Goal: Find specific page/section

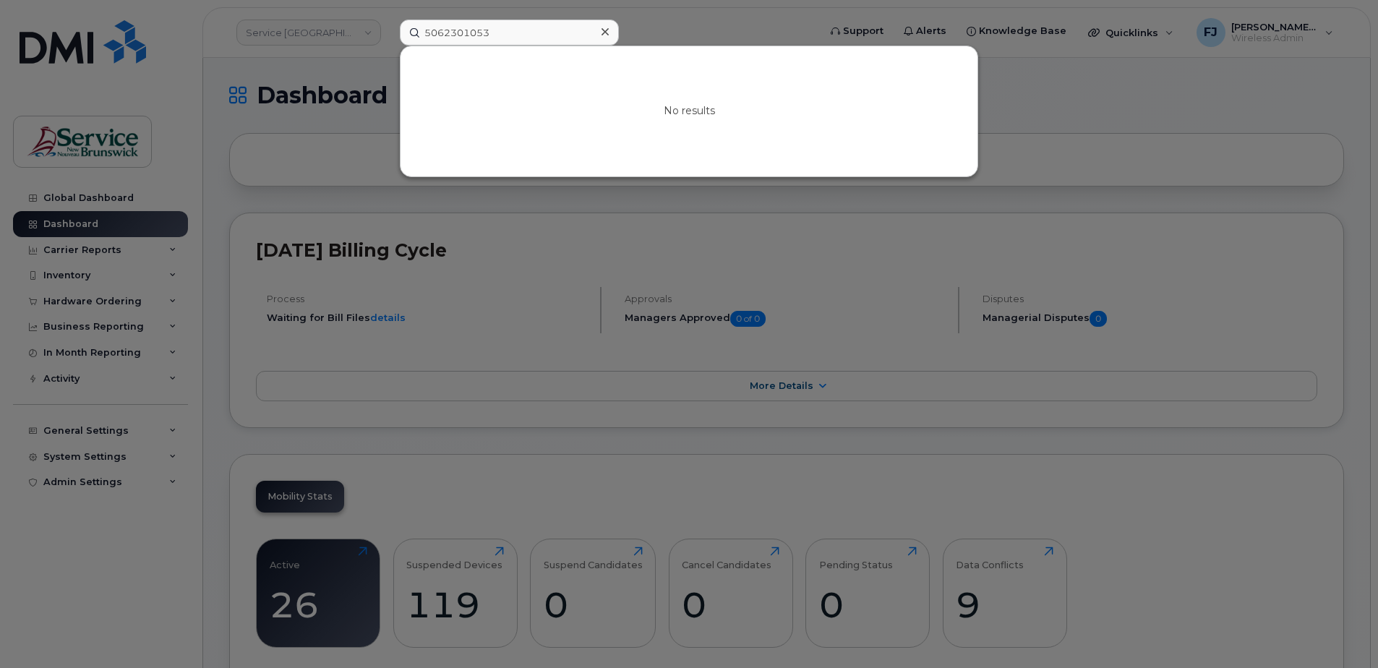
click at [388, 46] on div "5062301053 No results" at bounding box center [604, 33] width 432 height 26
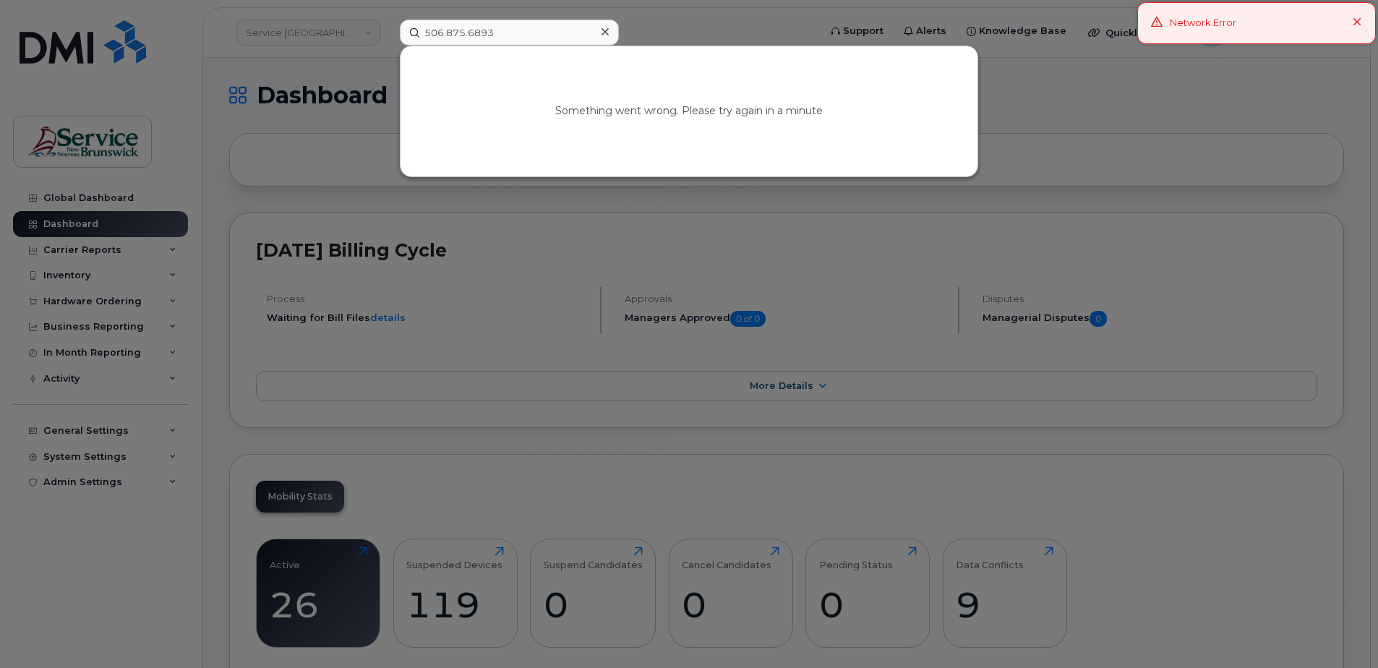
click at [469, 33] on input "506.875.6893" at bounding box center [509, 33] width 219 height 26
click at [446, 33] on input "506.8756893" at bounding box center [509, 33] width 219 height 26
click at [510, 28] on input "5068756893" at bounding box center [509, 33] width 219 height 26
drag, startPoint x: 550, startPoint y: 30, endPoint x: 387, endPoint y: 30, distance: 163.3
click at [388, 30] on div "5068756893 Your session has expired. Please, login again. Go to Sign In Page" at bounding box center [604, 33] width 432 height 26
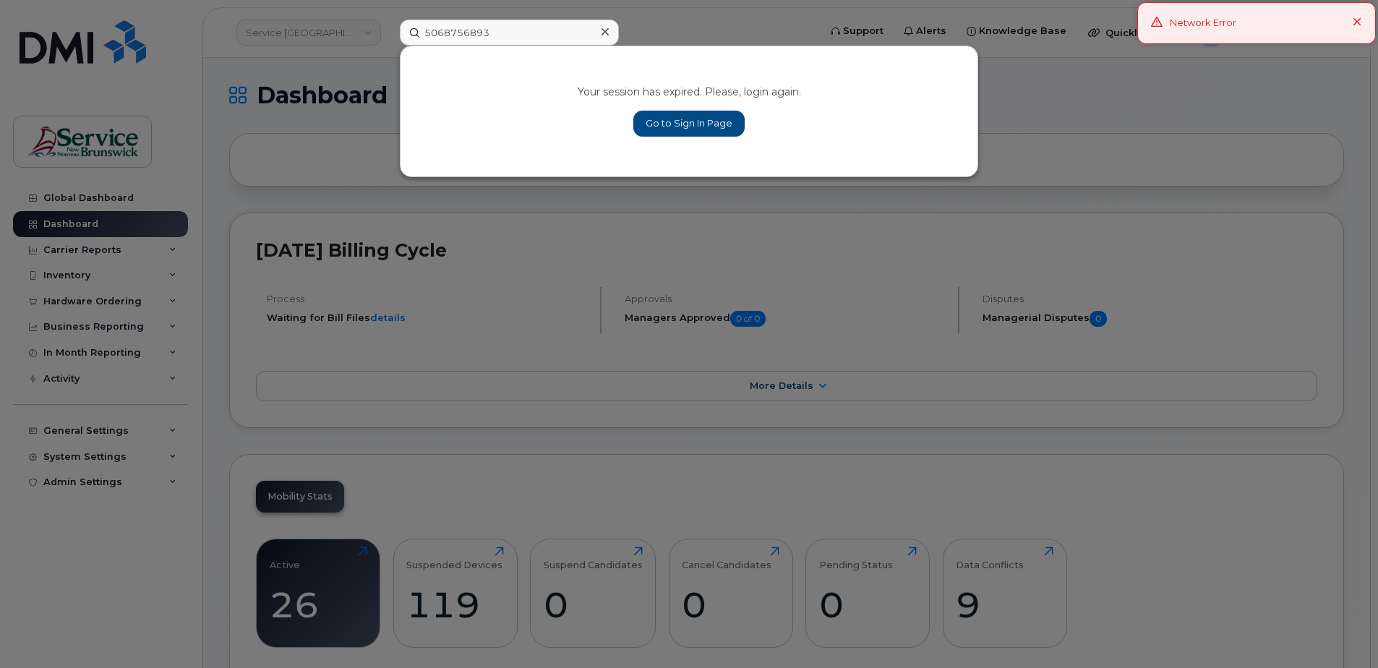
type input "5068756893"
click at [310, 102] on div at bounding box center [689, 334] width 1378 height 668
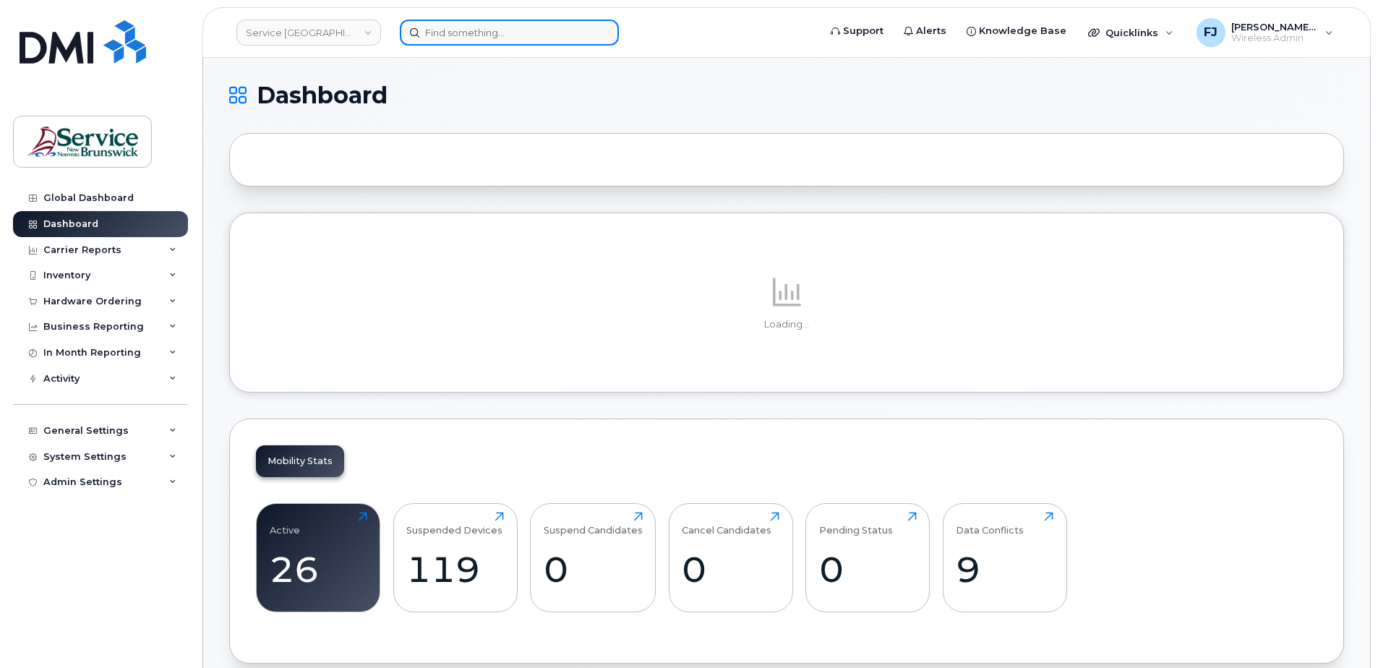
click at [497, 34] on input at bounding box center [509, 33] width 219 height 26
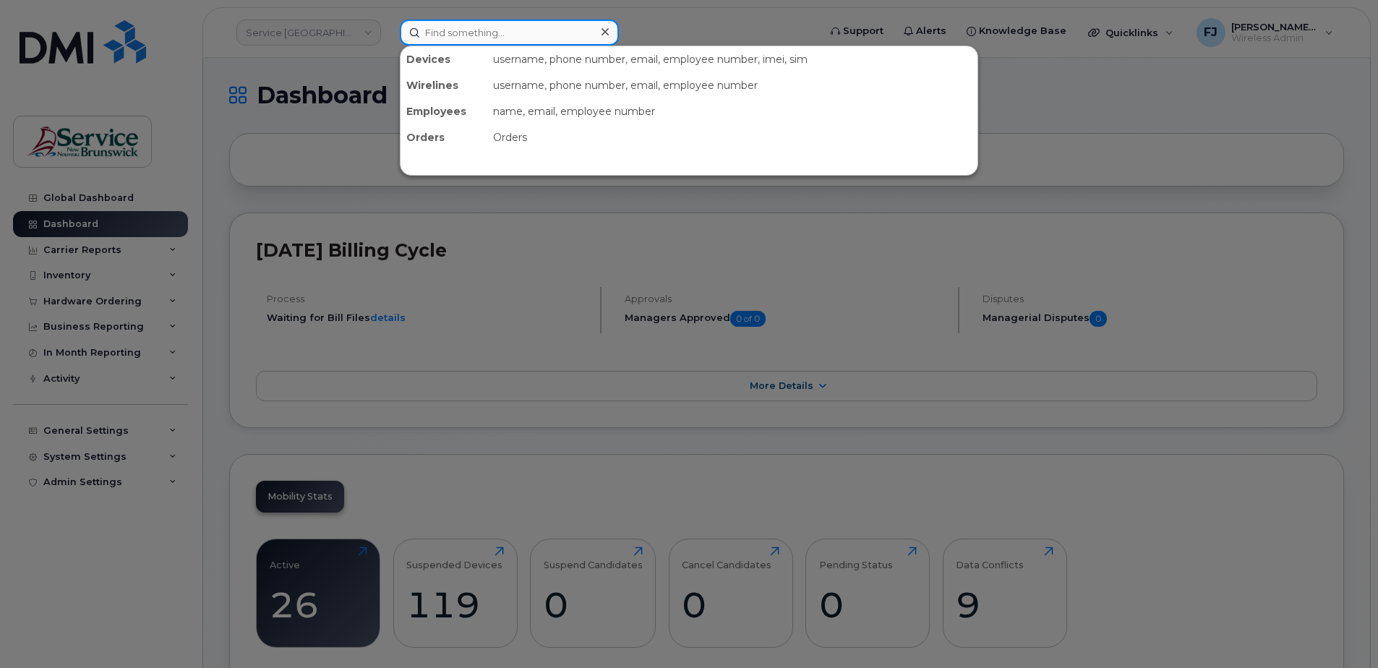
paste input "5068756893"
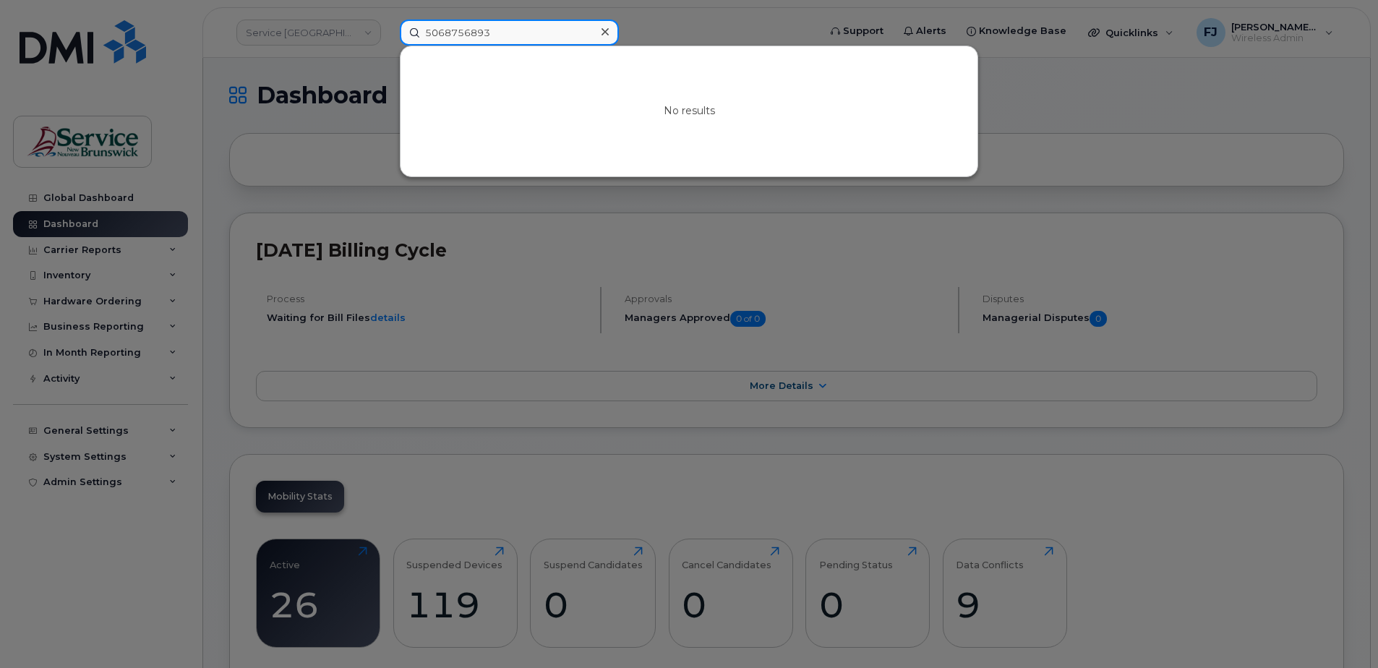
type input "5068756893"
click at [368, 64] on div at bounding box center [689, 334] width 1378 height 668
drag, startPoint x: 510, startPoint y: 35, endPoint x: 393, endPoint y: 36, distance: 117.1
click at [393, 36] on div "5068756893 No results" at bounding box center [604, 33] width 432 height 26
click at [340, 62] on div at bounding box center [689, 334] width 1378 height 668
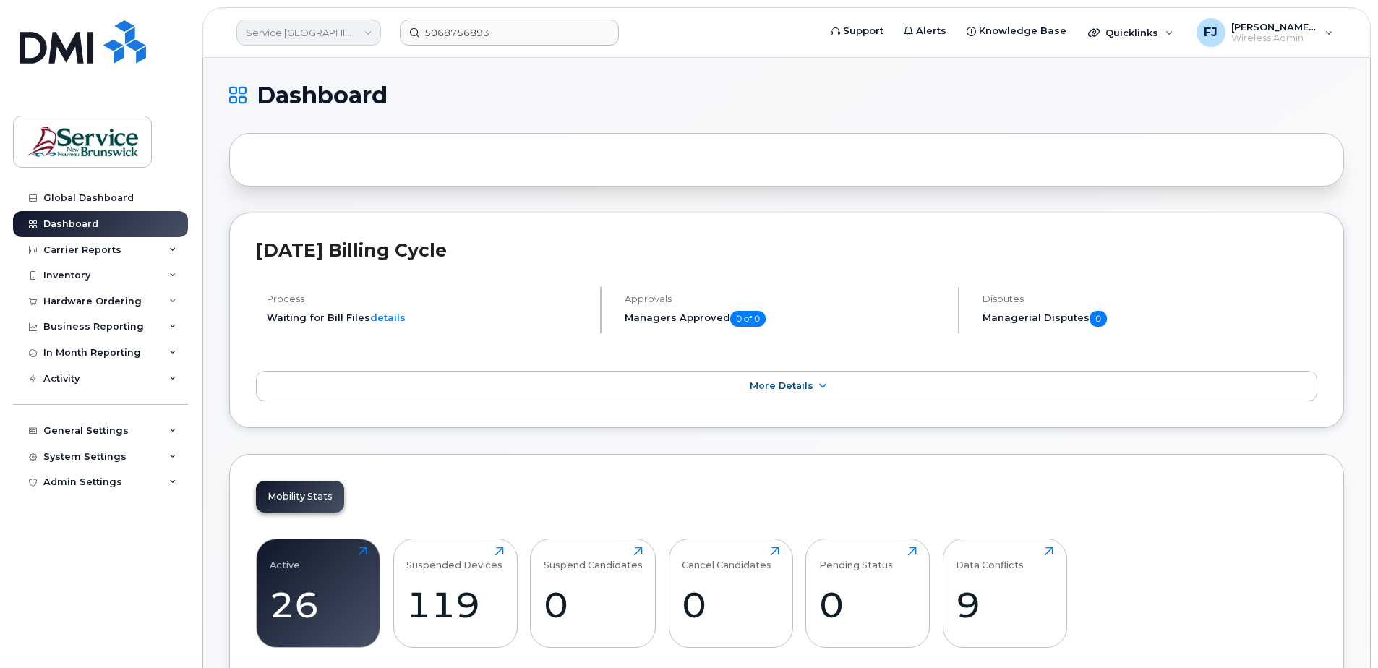
click at [322, 27] on link "Service [GEOGRAPHIC_DATA] (SNB)" at bounding box center [308, 33] width 145 height 26
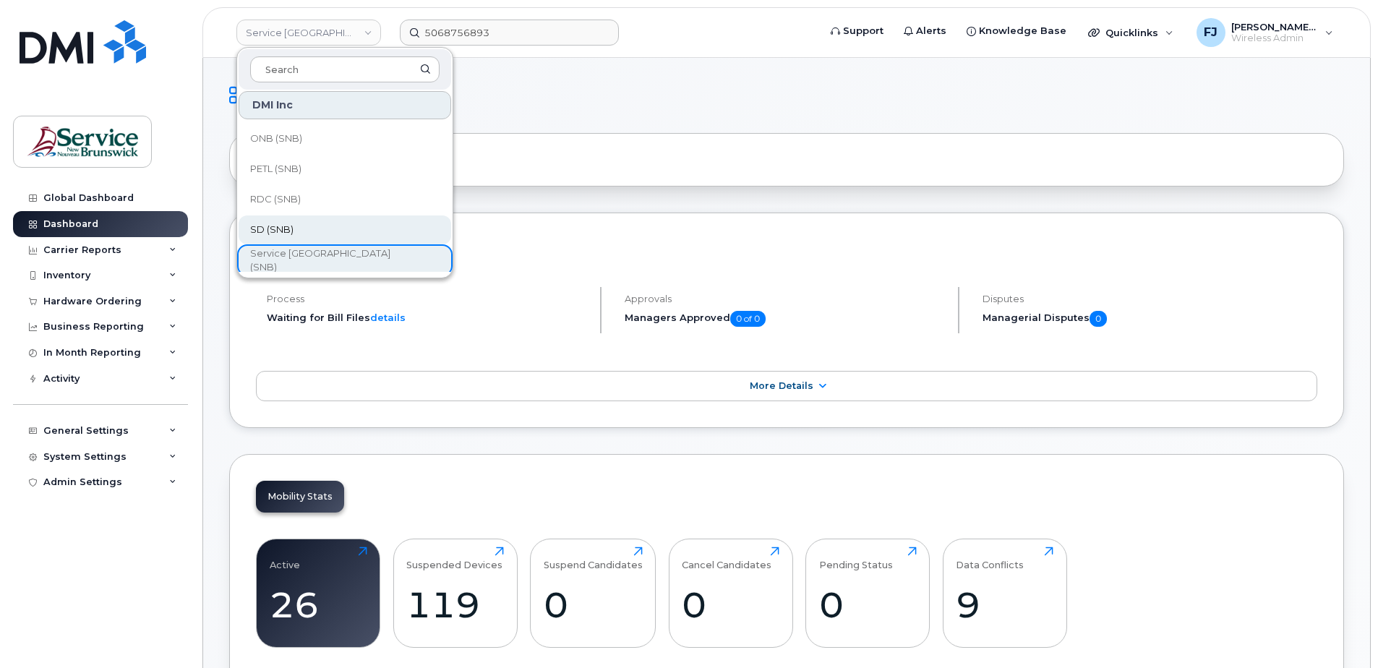
scroll to position [650, 0]
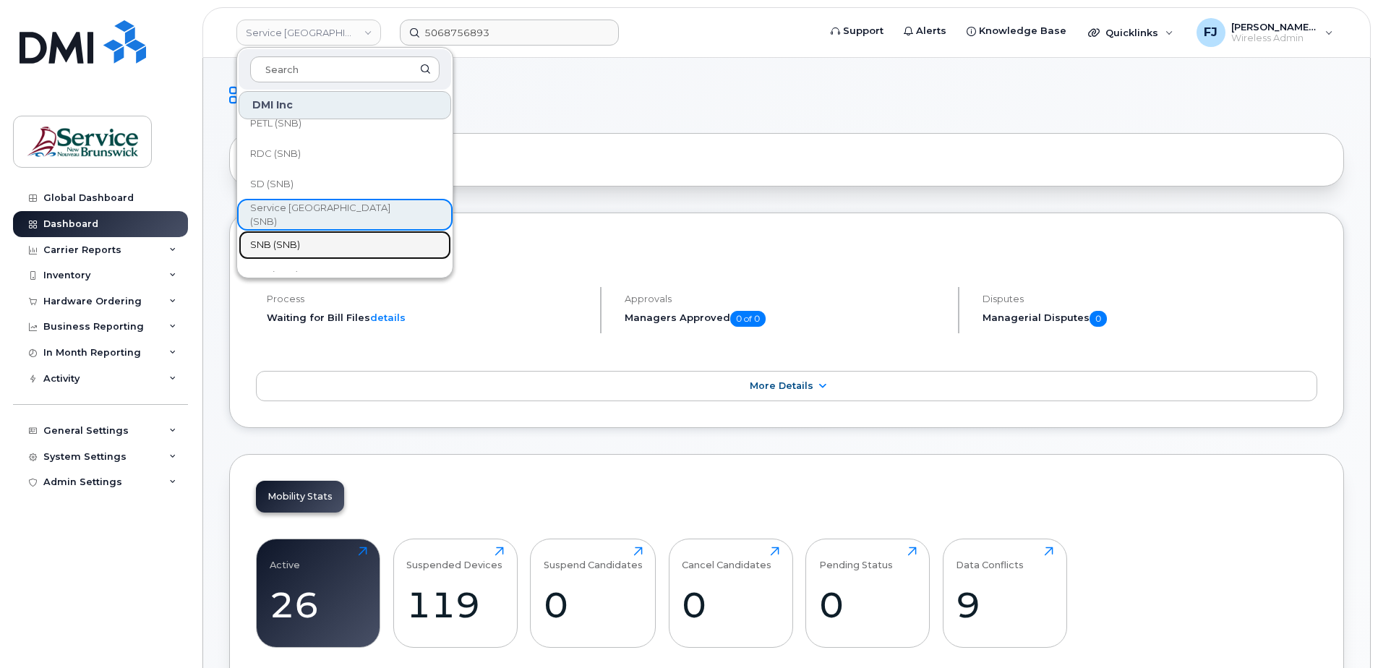
click at [312, 242] on link "SNB (SNB)" at bounding box center [345, 245] width 212 height 29
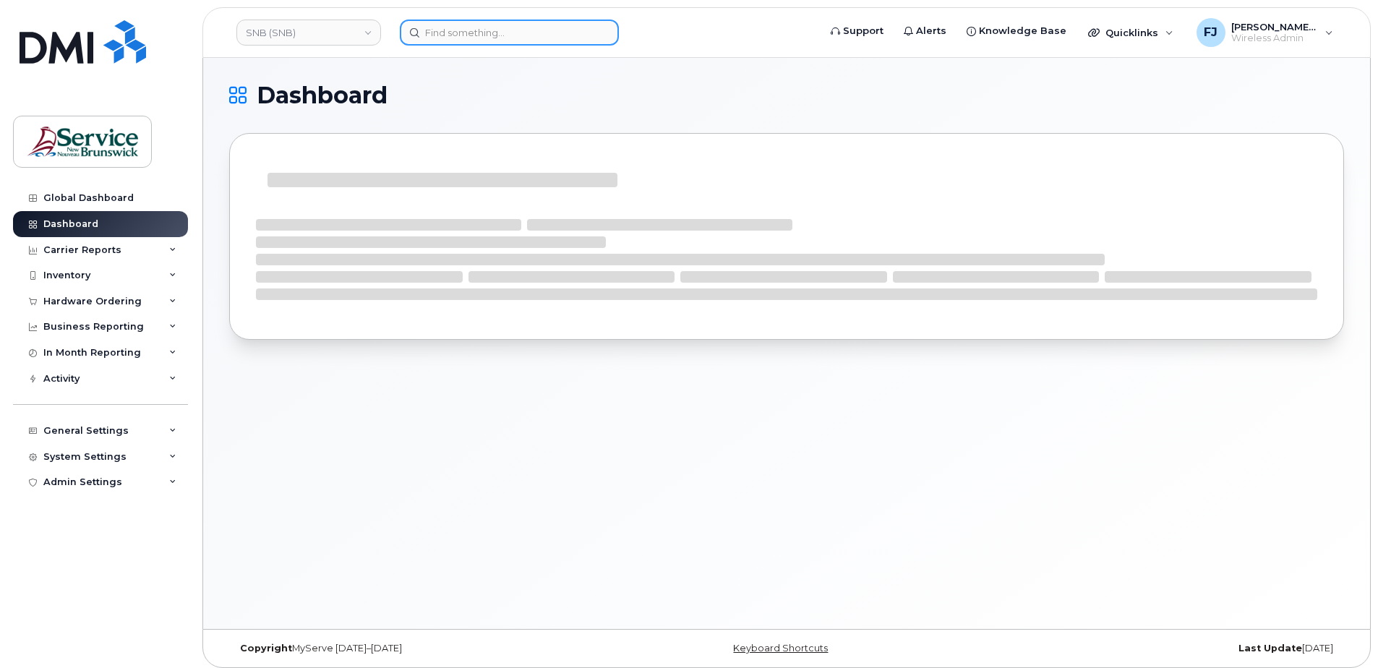
click at [515, 34] on input at bounding box center [509, 33] width 219 height 26
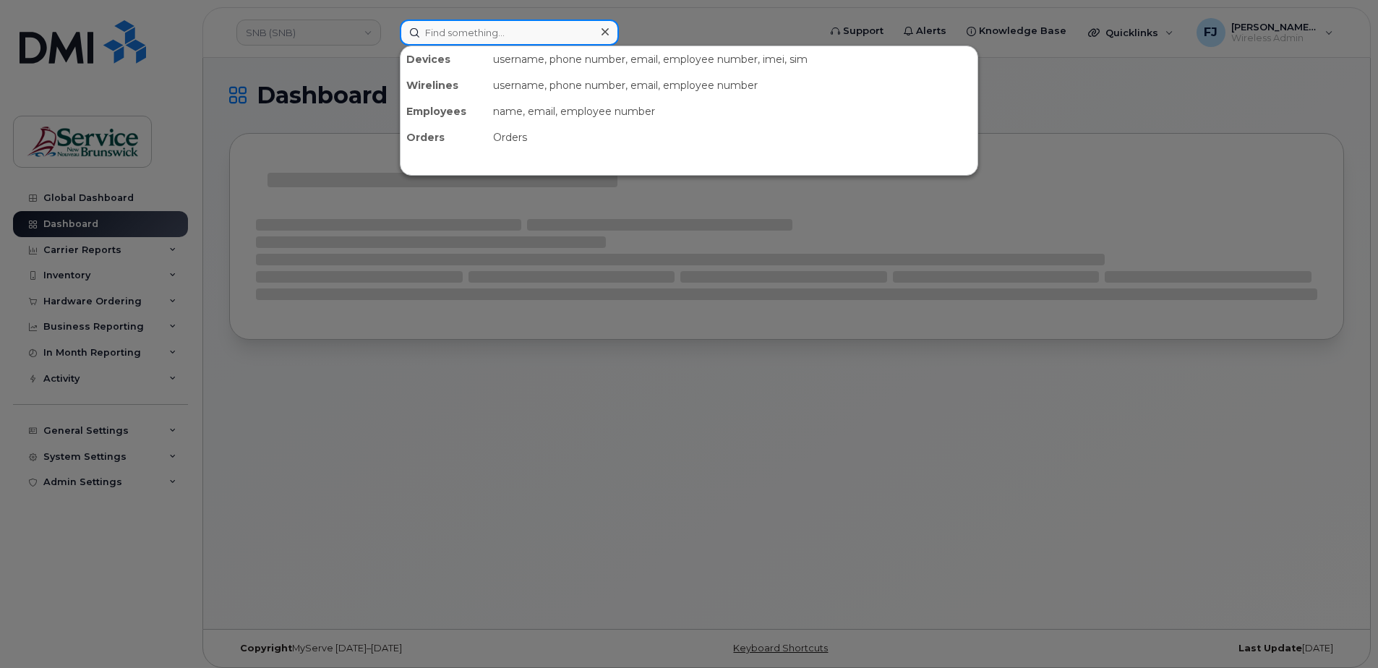
paste input "5068756893"
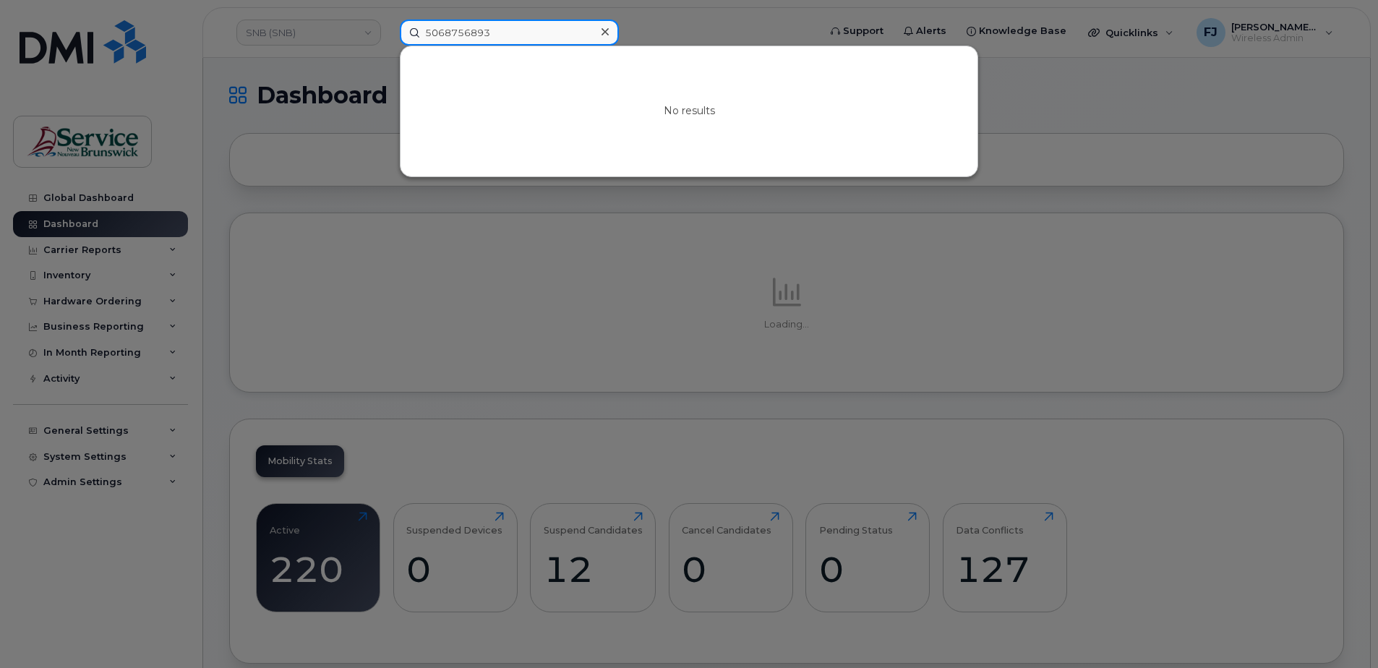
type input "5068756893"
click at [703, 21] on div at bounding box center [689, 334] width 1378 height 668
